Goal: Transaction & Acquisition: Purchase product/service

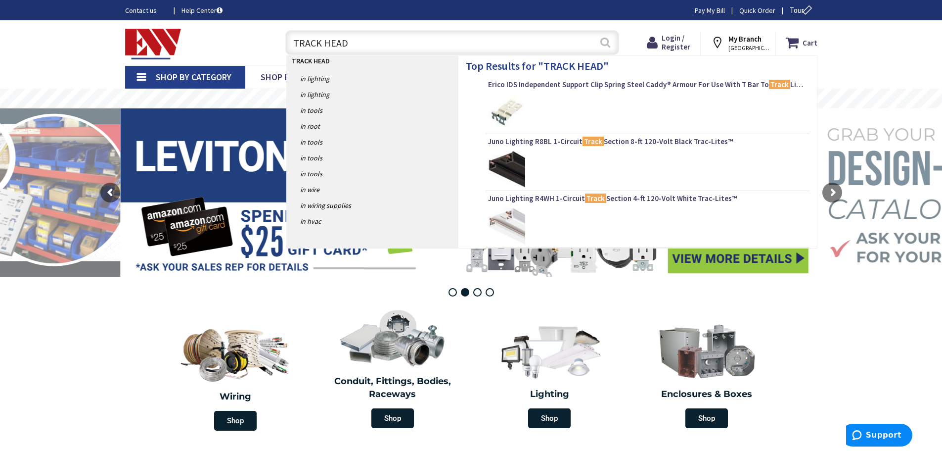
type input "TRACK HEAD"
click at [606, 47] on button "Search" at bounding box center [605, 42] width 13 height 22
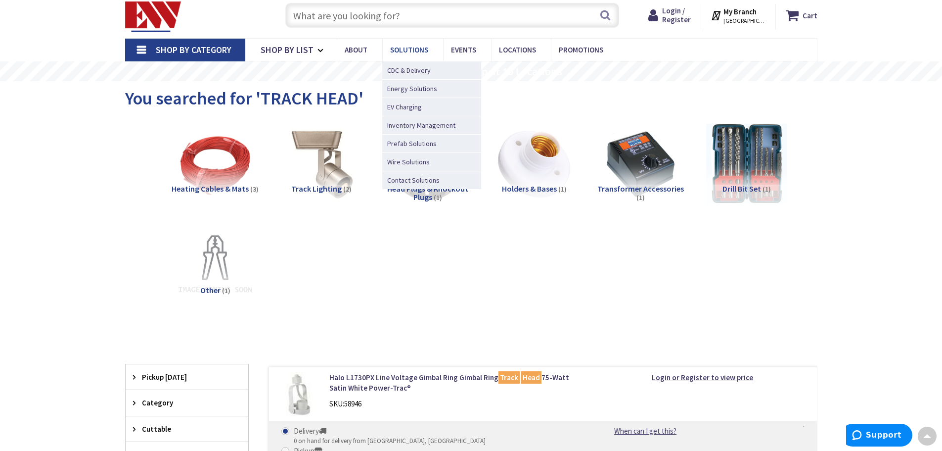
scroll to position [26, 0]
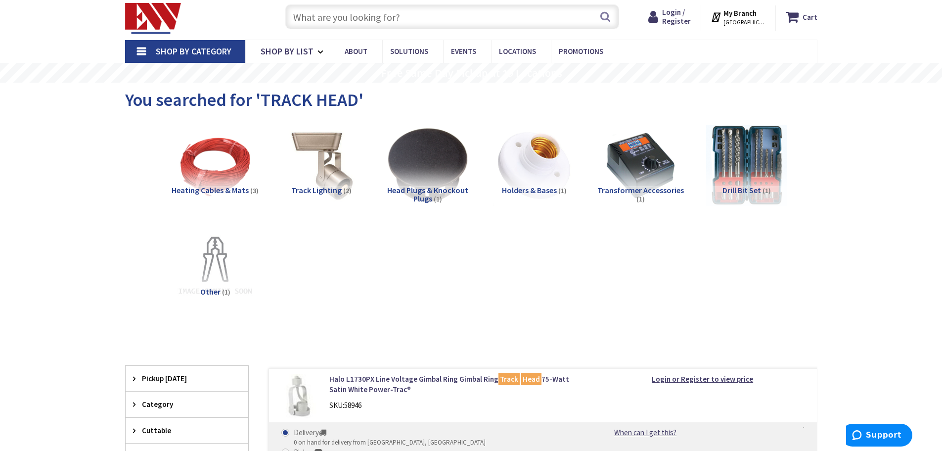
click at [350, 17] on input "text" at bounding box center [452, 16] width 334 height 25
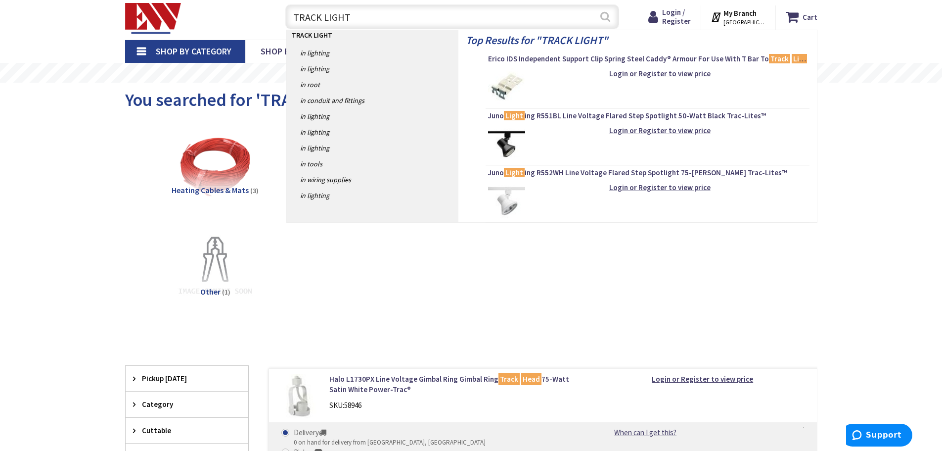
type input "TRACK LIGHT"
click at [609, 20] on button "Search" at bounding box center [605, 16] width 13 height 22
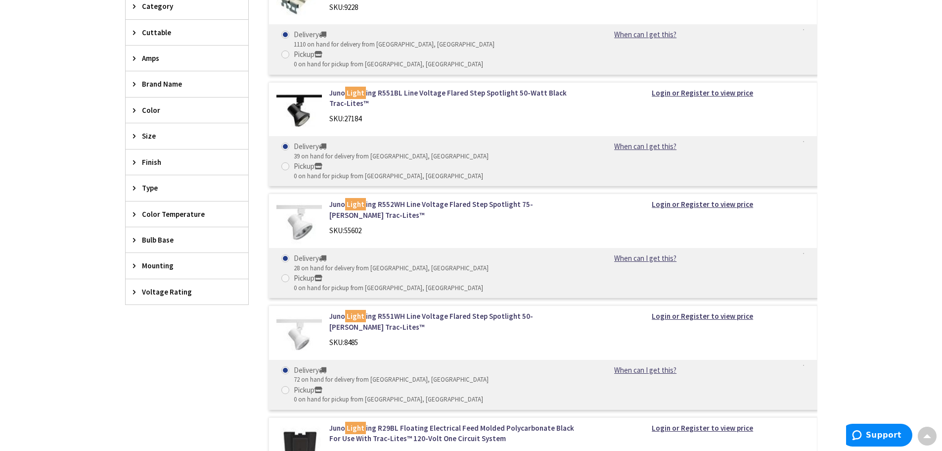
scroll to position [445, 0]
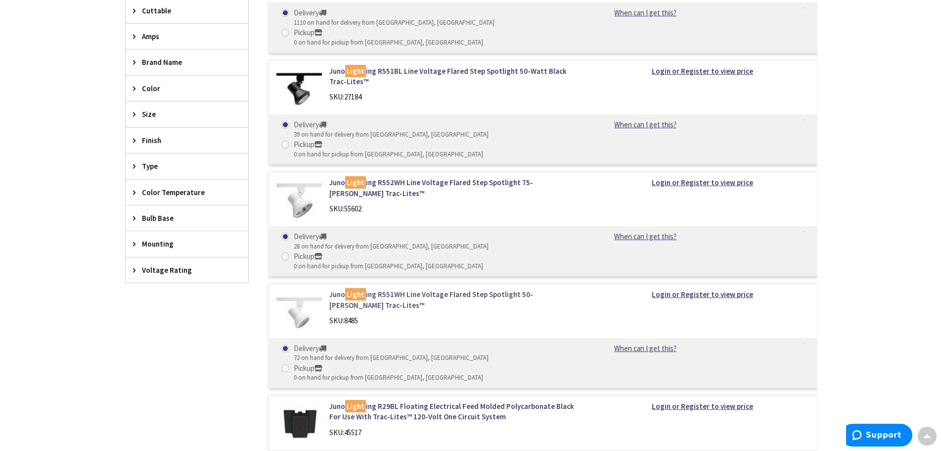
click at [457, 289] on link "Juno Light ing R551WH Line Voltage Flared Step Spotlight 50-Watt White Trac-Lit…" at bounding box center [455, 299] width 252 height 21
click at [413, 289] on link "Juno Light ing R551WH Line Voltage Flared Step Spotlight 50-Watt White Trac-Lit…" at bounding box center [455, 299] width 252 height 21
click at [303, 289] on img at bounding box center [300, 312] width 46 height 46
